Goal: Information Seeking & Learning: Check status

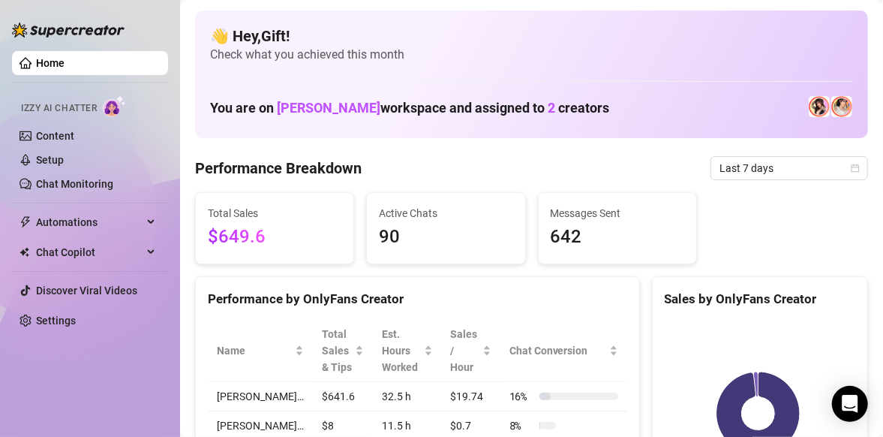
click at [475, 156] on div "Performance Breakdown Last 7 days" at bounding box center [531, 168] width 673 height 24
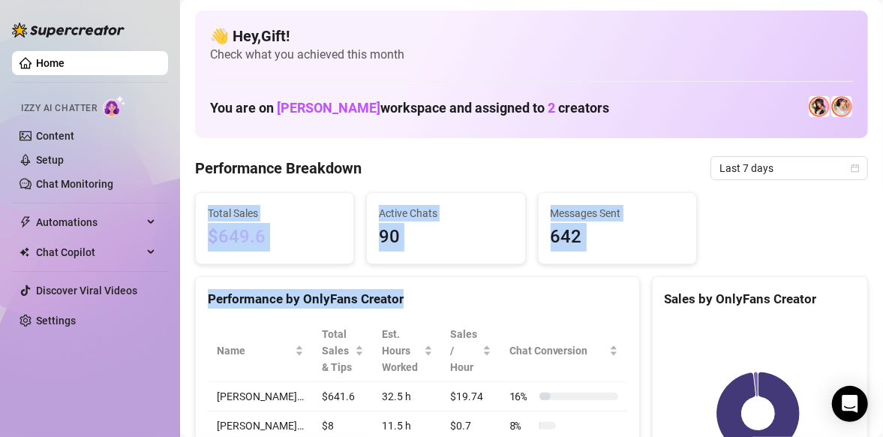
drag, startPoint x: 475, startPoint y: 156, endPoint x: 453, endPoint y: 270, distance: 116.3
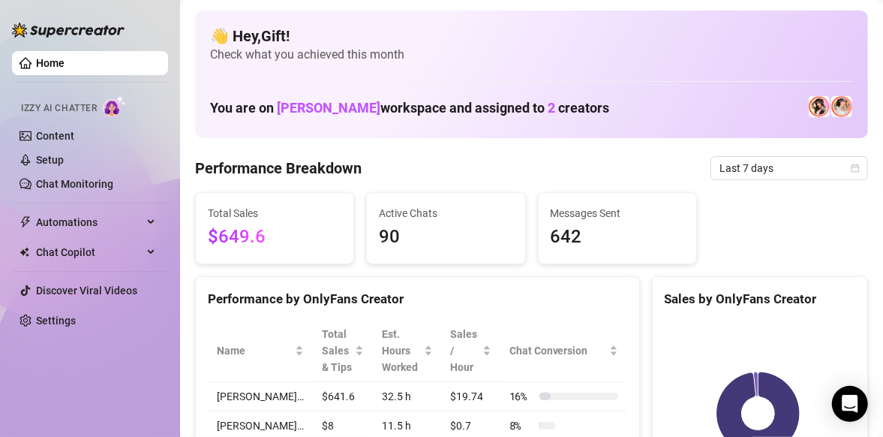
click at [836, 294] on div "Sales by OnlyFans Creator" at bounding box center [760, 299] width 191 height 20
click at [851, 168] on icon "calendar" at bounding box center [855, 168] width 9 height 9
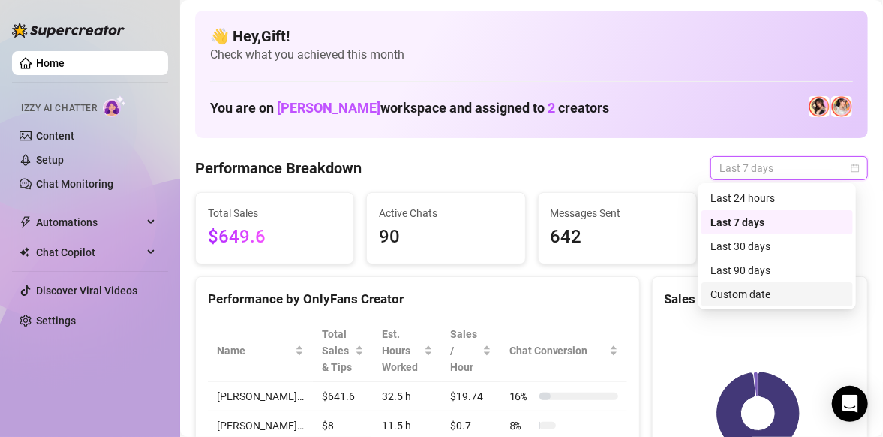
click at [784, 288] on div "Custom date" at bounding box center [778, 294] width 134 height 17
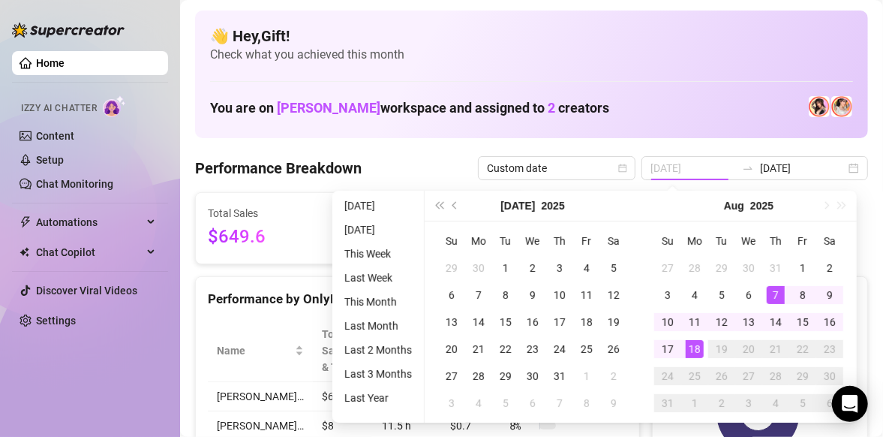
click at [784, 288] on tbody "27 28 29 30 31 1 2 3 4 5 6 7 8 9 10 11 12 13 14 15 16 17 18 19 20 21 22 23 24 2…" at bounding box center [748, 335] width 189 height 162
type input "[DATE]"
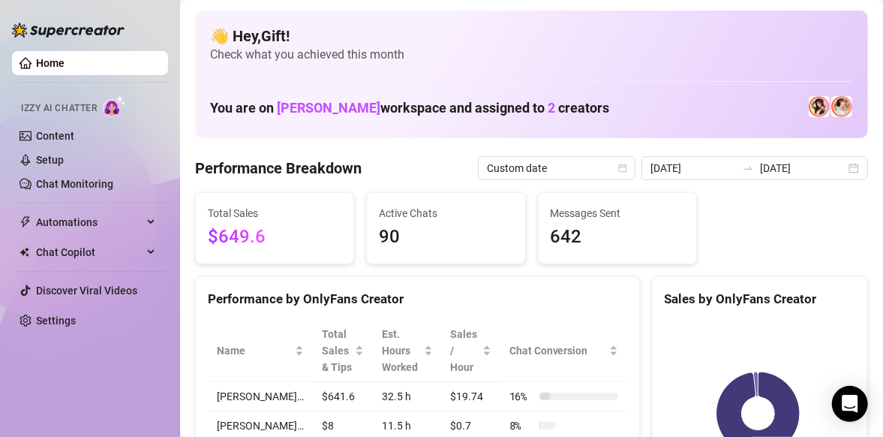
click at [859, 363] on div "Sales by OnlyFans Creator [PERSON_NAME]… 99% ($641)" at bounding box center [760, 398] width 228 height 245
click at [833, 167] on input "[DATE]" at bounding box center [803, 168] width 86 height 17
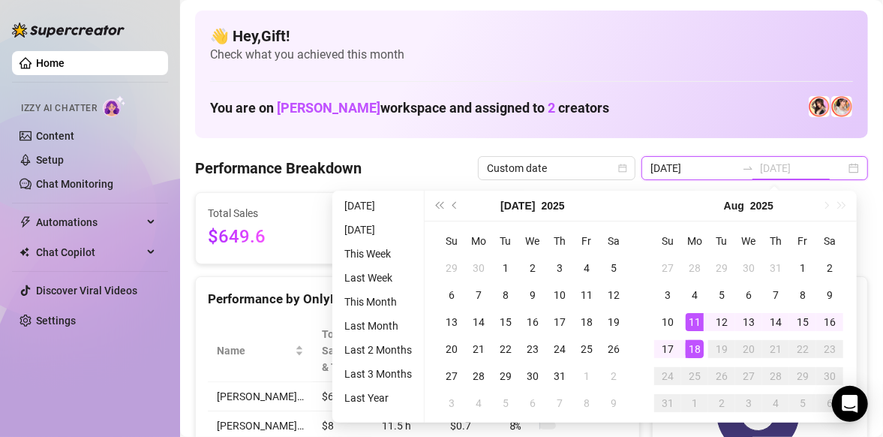
type input "[DATE]"
click at [697, 347] on div "18" at bounding box center [695, 349] width 18 height 18
type input "[DATE]"
click at [251, 240] on span "$649.6" at bounding box center [275, 237] width 134 height 29
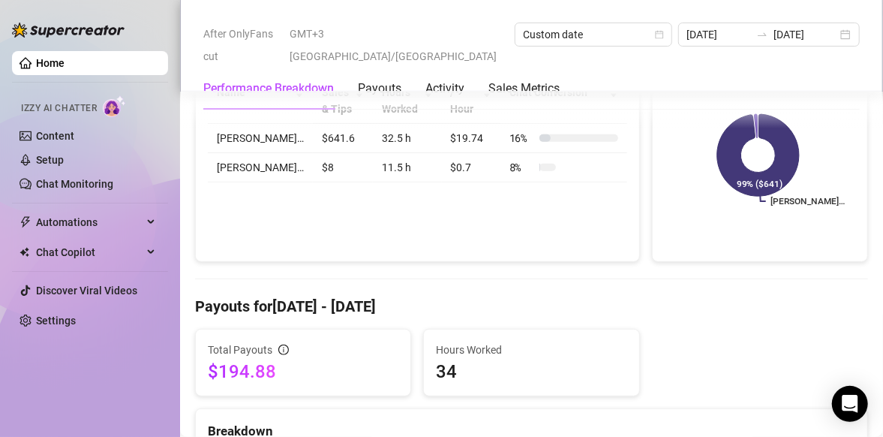
scroll to position [535, 0]
